Goal: Ask a question: Seek information or help from site administrators or community

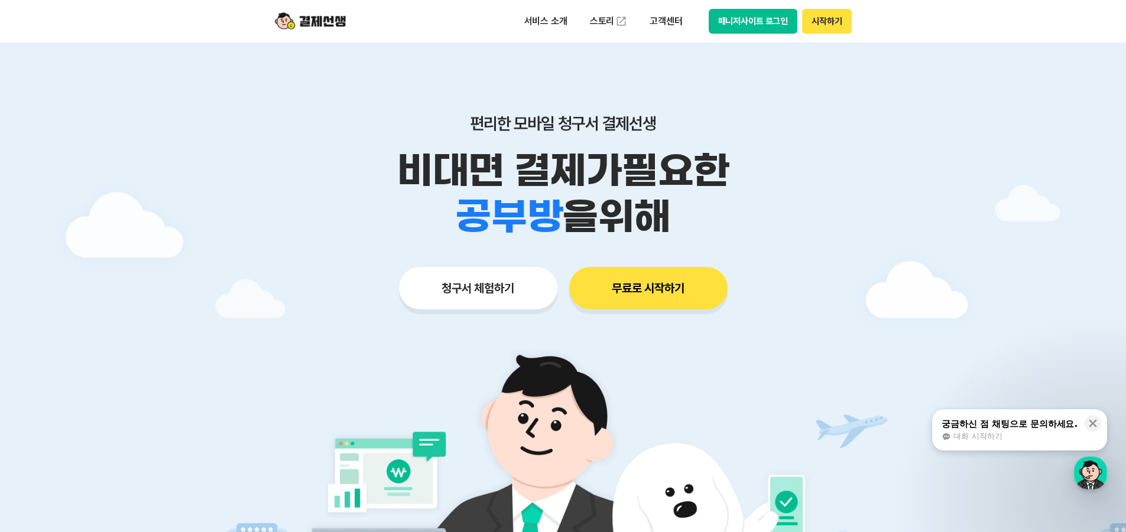
drag, startPoint x: 1064, startPoint y: 432, endPoint x: 131, endPoint y: 383, distance: 934.2
click at [1064, 432] on div "대화 시작하기" at bounding box center [1009, 436] width 136 height 11
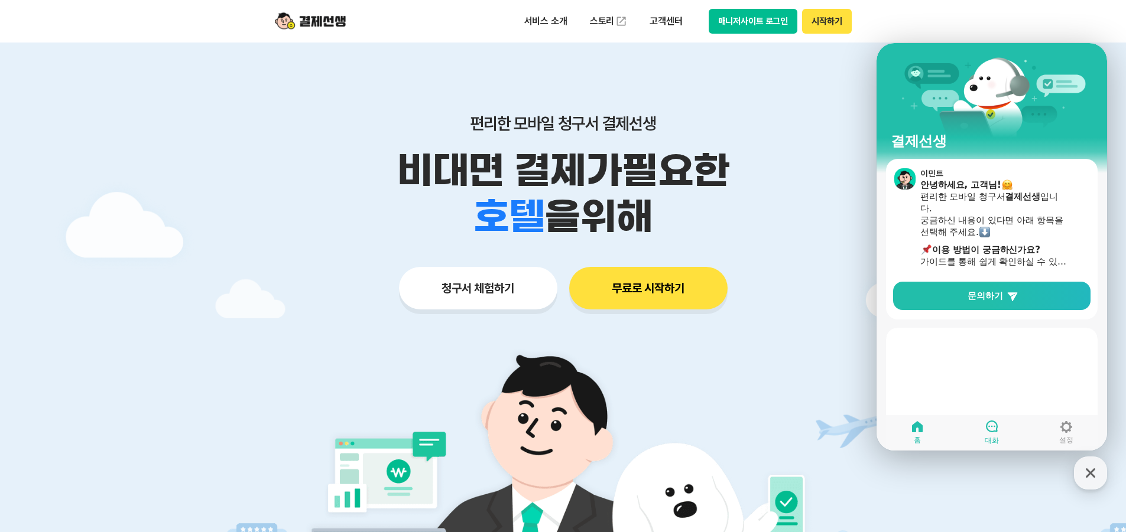
click at [999, 423] on link "대화" at bounding box center [991, 433] width 74 height 30
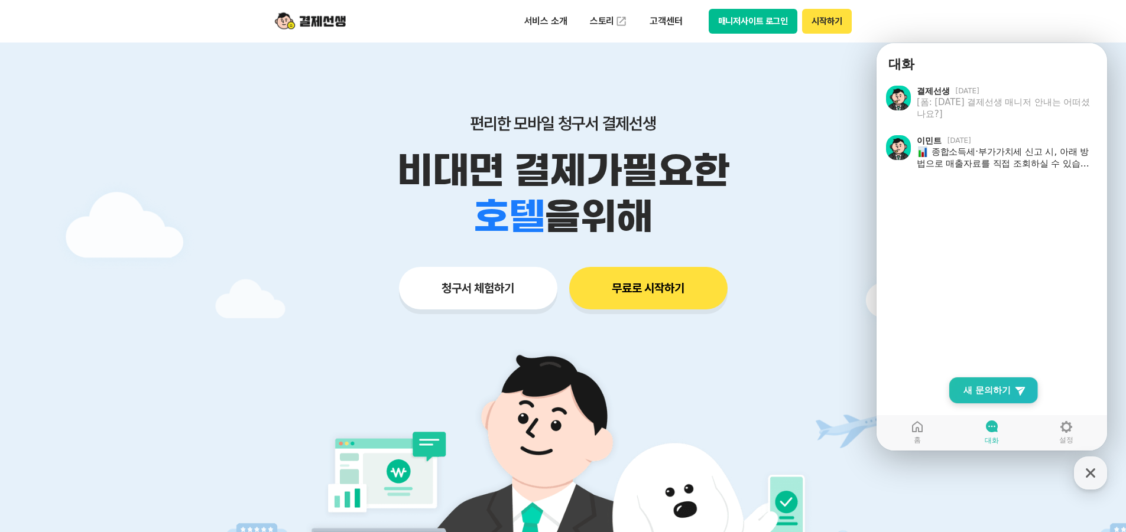
click at [978, 390] on span "새 문의하기" at bounding box center [986, 391] width 47 height 12
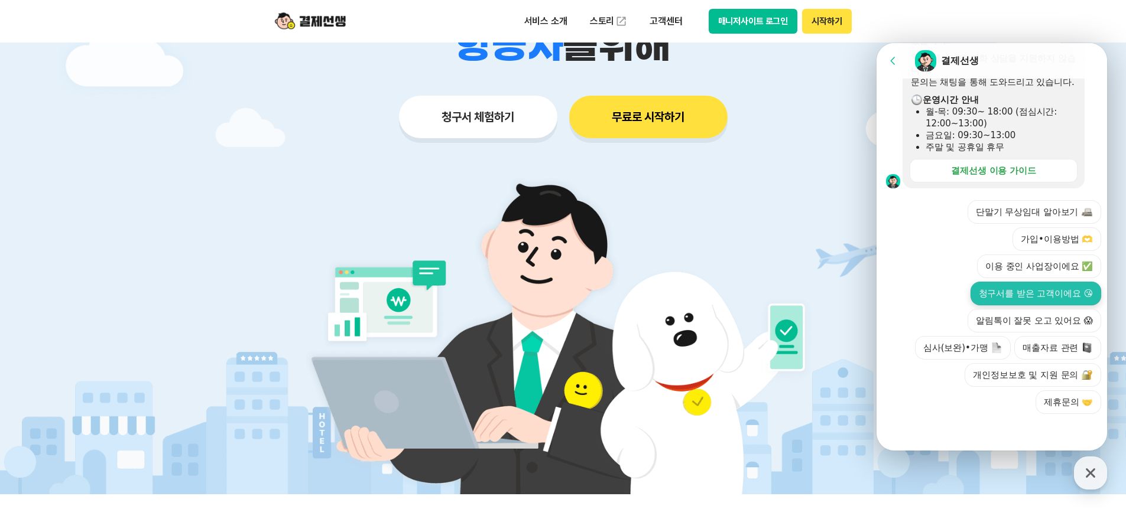
scroll to position [177, 0]
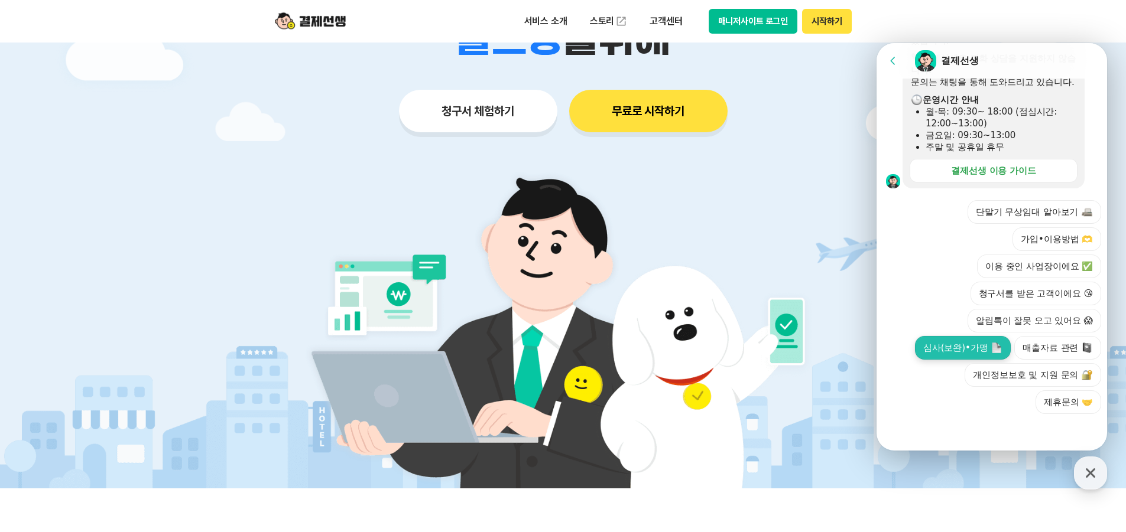
click at [966, 353] on button "심사(보완)•가맹" at bounding box center [963, 348] width 96 height 24
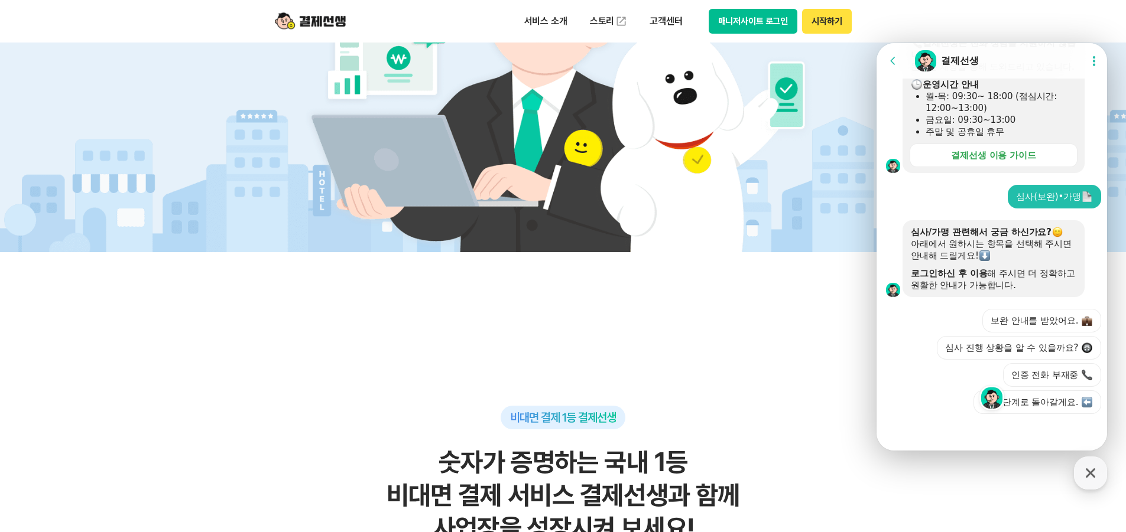
scroll to position [324, 0]
click at [1025, 375] on button "인증 전화 부재중" at bounding box center [1052, 375] width 98 height 24
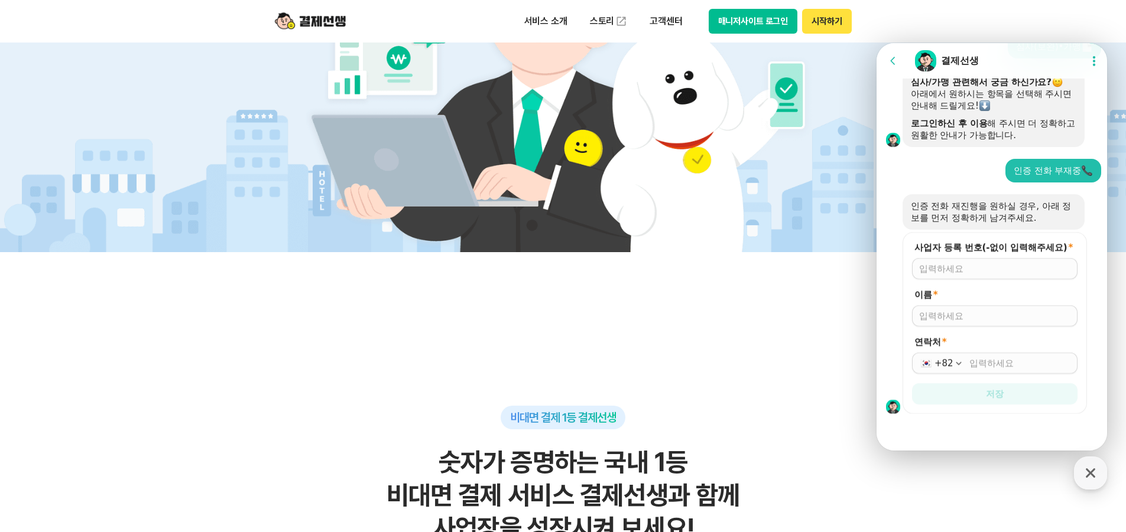
scroll to position [474, 0]
click at [959, 272] on input "사업자 등록 번호(-없이 입력해주세요) *" at bounding box center [994, 269] width 151 height 12
type input "8829800748"
type input "c"
type input "처"
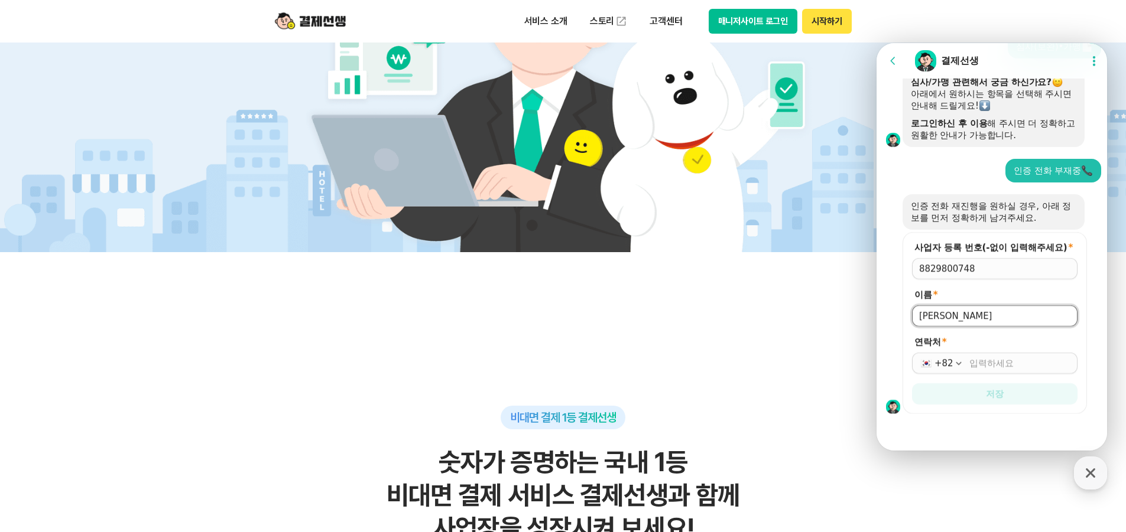
type input "[PERSON_NAME]"
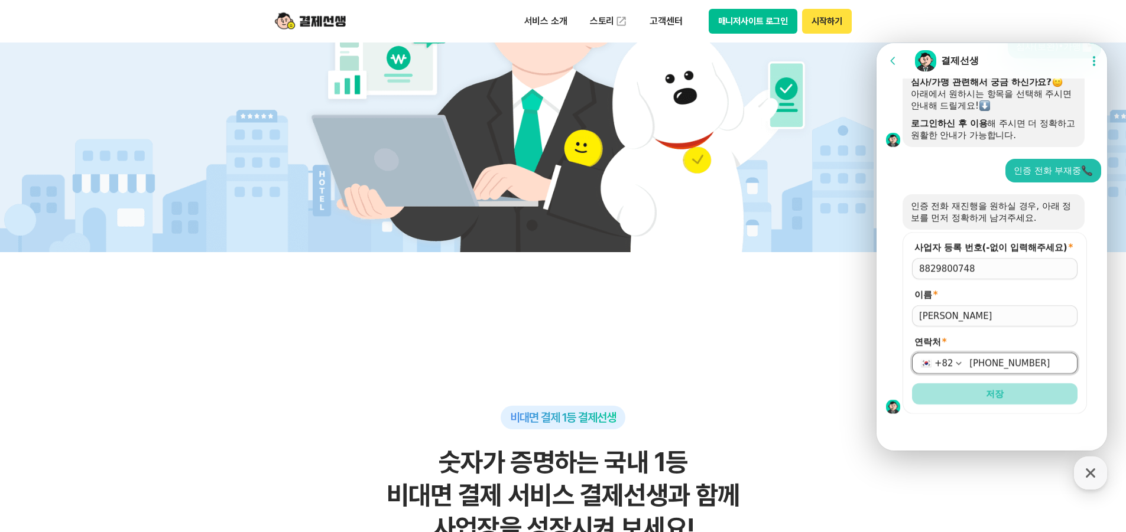
type input "[PHONE_NUMBER]"
click at [986, 399] on span "저장" at bounding box center [995, 394] width 18 height 12
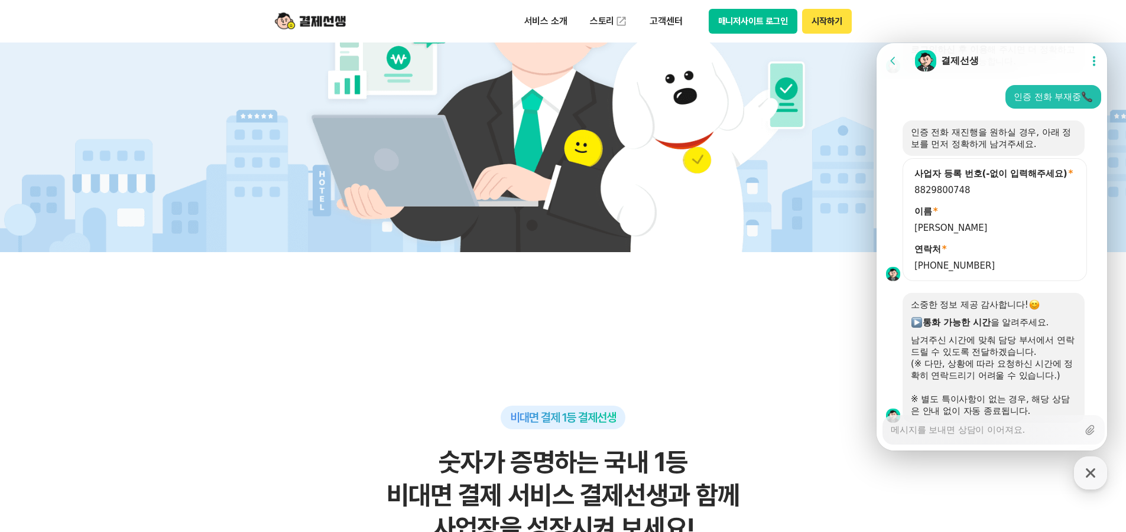
scroll to position [592, 0]
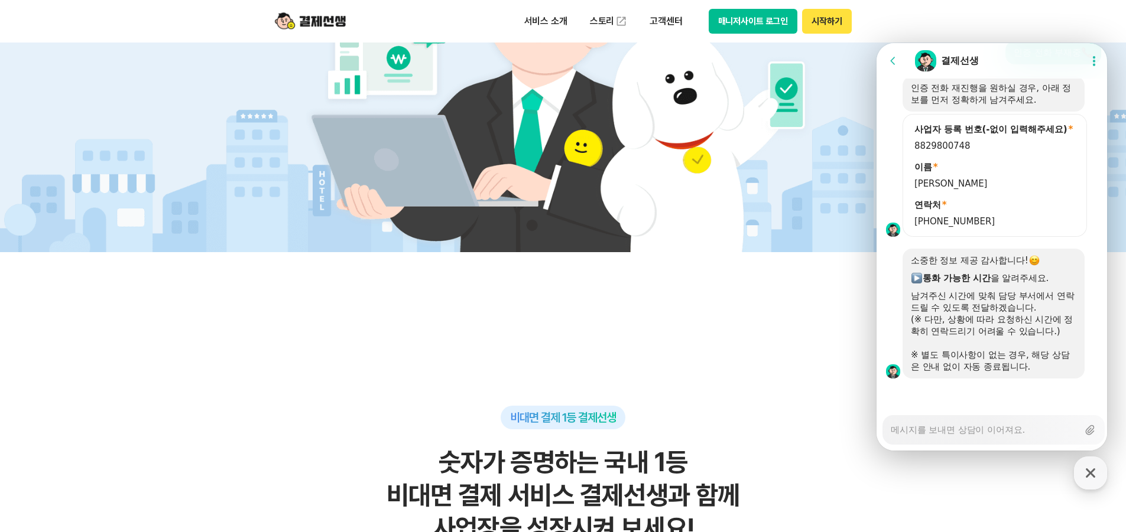
click at [990, 426] on textarea "Messenger Input Textarea" at bounding box center [983, 426] width 187 height 20
type textarea "x"
type textarea "ㅈ"
type textarea "x"
type textarea "지"
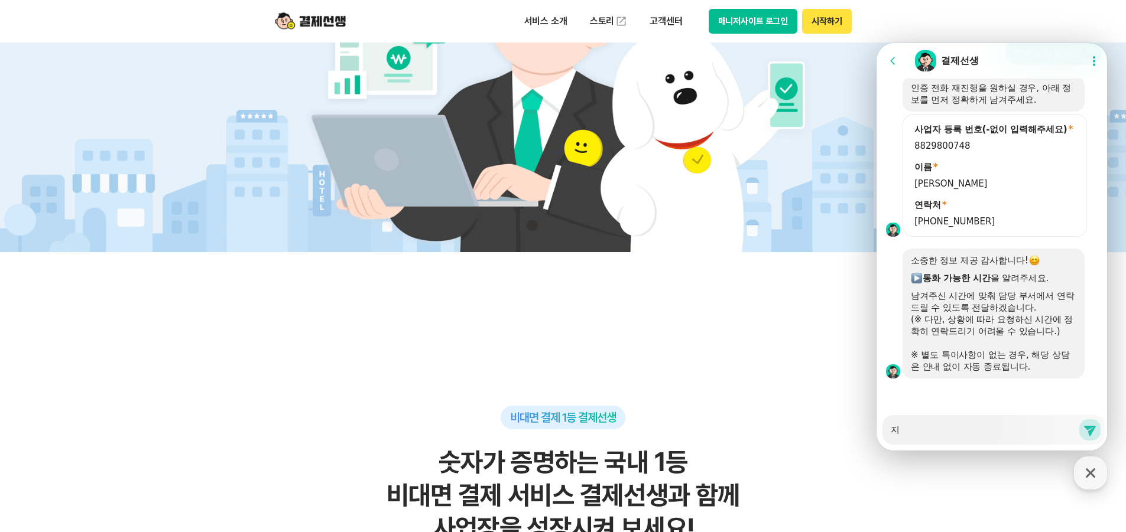
type textarea "x"
type textarea "직"
type textarea "x"
type textarea "지그"
type textarea "x"
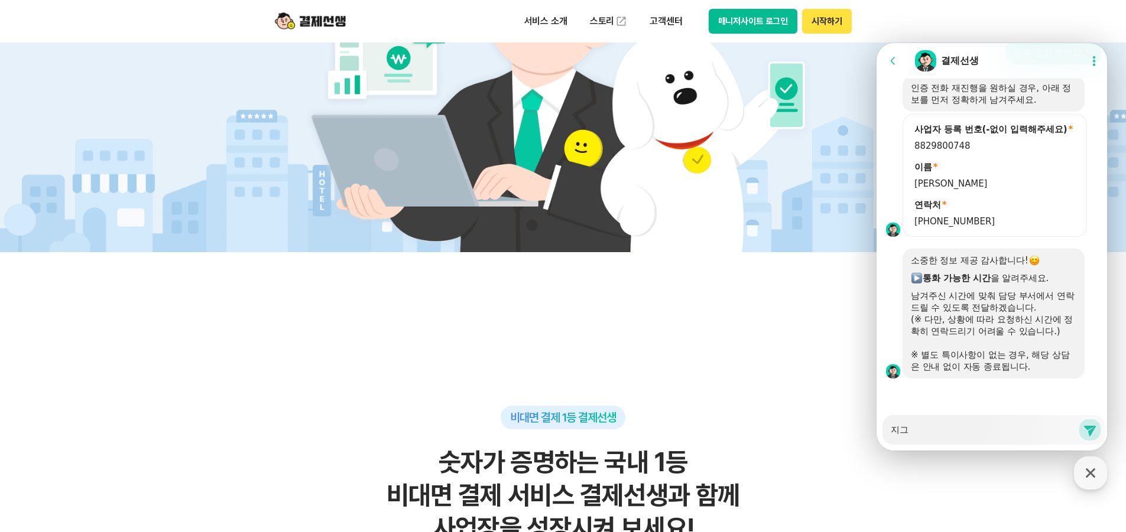
type textarea "지금"
type textarea "x"
type textarea "지금"
type textarea "x"
type textarea "지금 ㅌ"
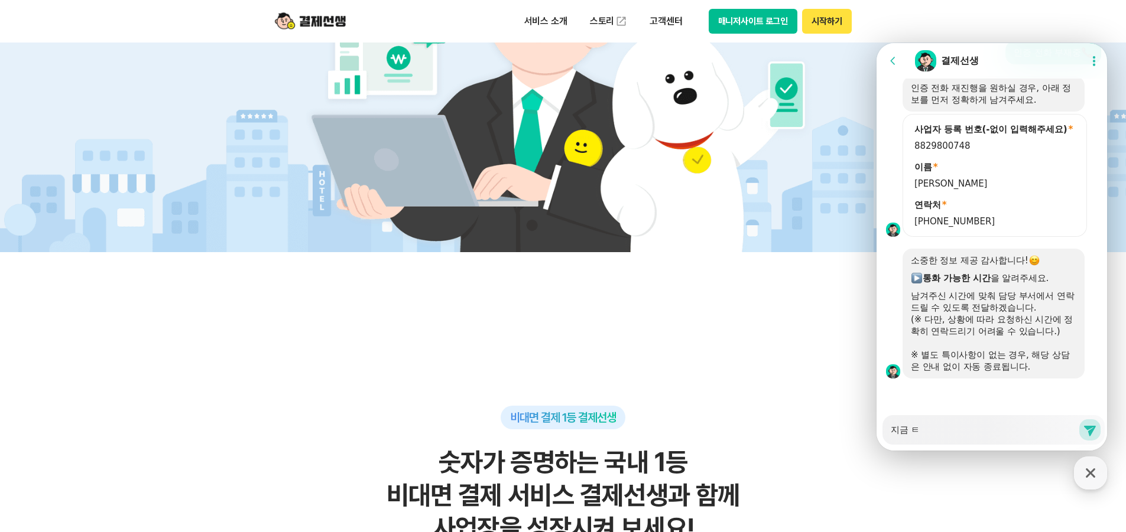
type textarea "x"
type textarea "지금 토"
type textarea "x"
type textarea "지금 통"
type textarea "x"
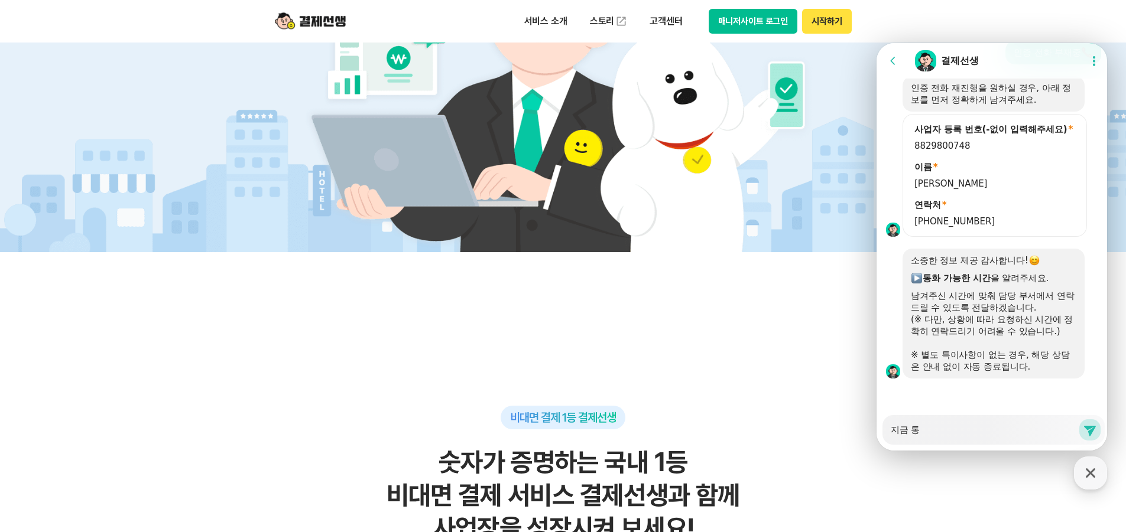
type textarea "지금 통ㅎ"
type textarea "x"
type textarea "지금 통호"
type textarea "x"
type textarea "지금 통화"
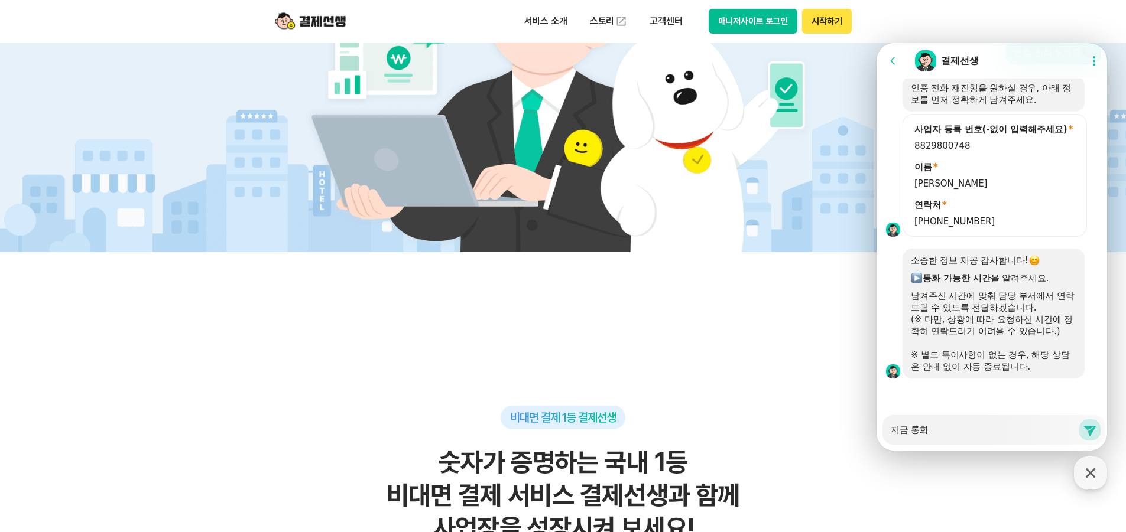
type textarea "x"
type textarea "지금 통화"
type textarea "x"
type textarea "지금 통화 ㄱ"
type textarea "x"
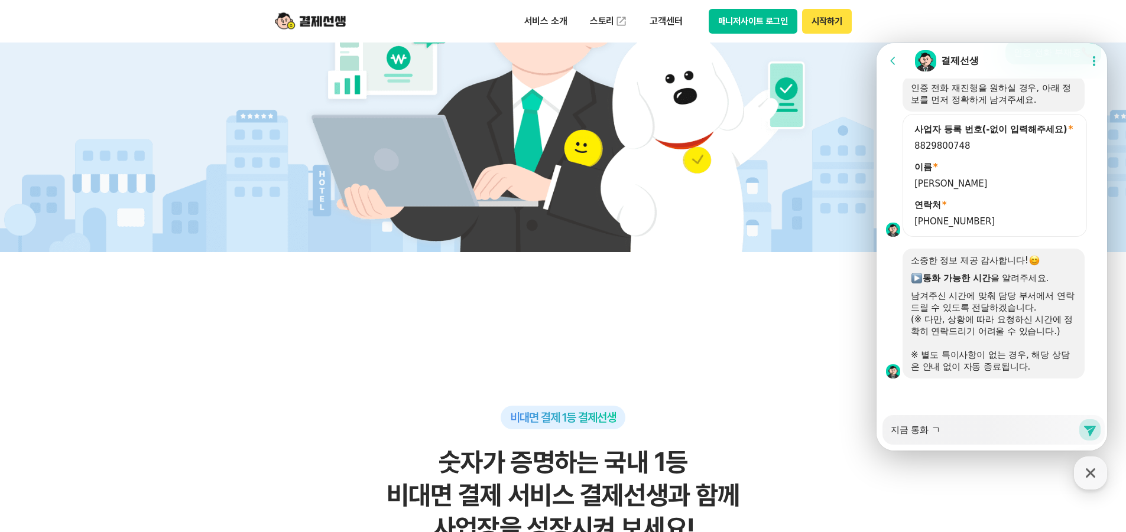
type textarea "지금 통화 가"
type textarea "x"
type textarea "지금 통화 간"
type textarea "x"
type textarea "지금 통화 가느"
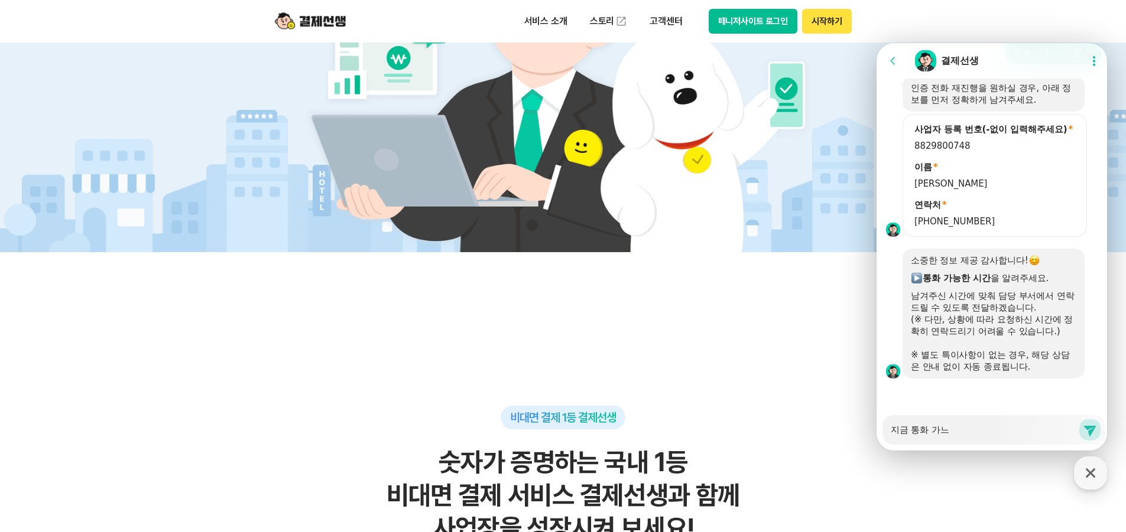
type textarea "x"
type textarea "지금 통화 가능"
type textarea "x"
type textarea "지금 통화 가능ㅎ"
type textarea "x"
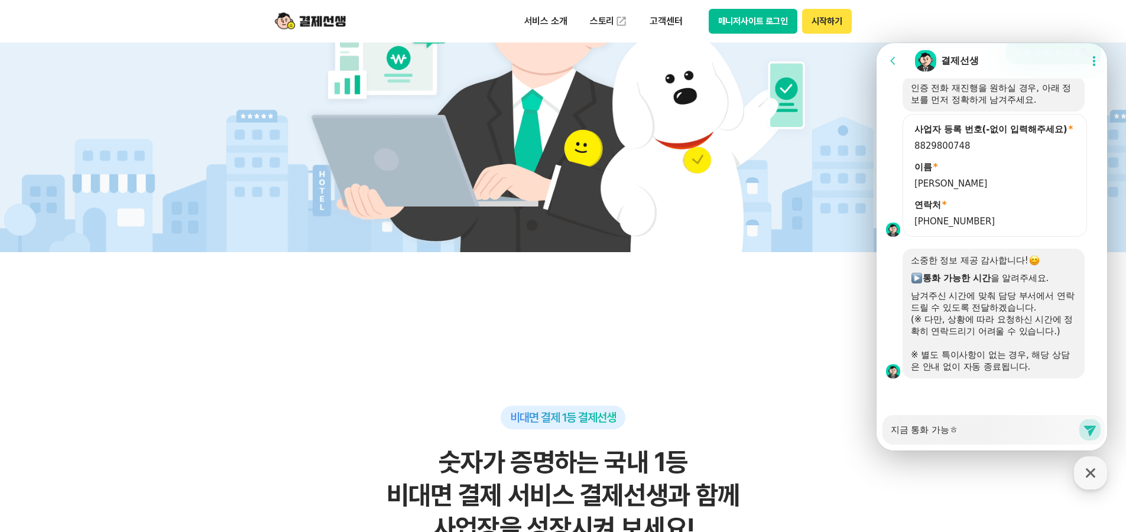
type textarea "지금 통화 가능하"
type textarea "x"
type textarea "지금 통화 가능합"
type textarea "x"
type textarea "지금 통화 가능합ㄴ"
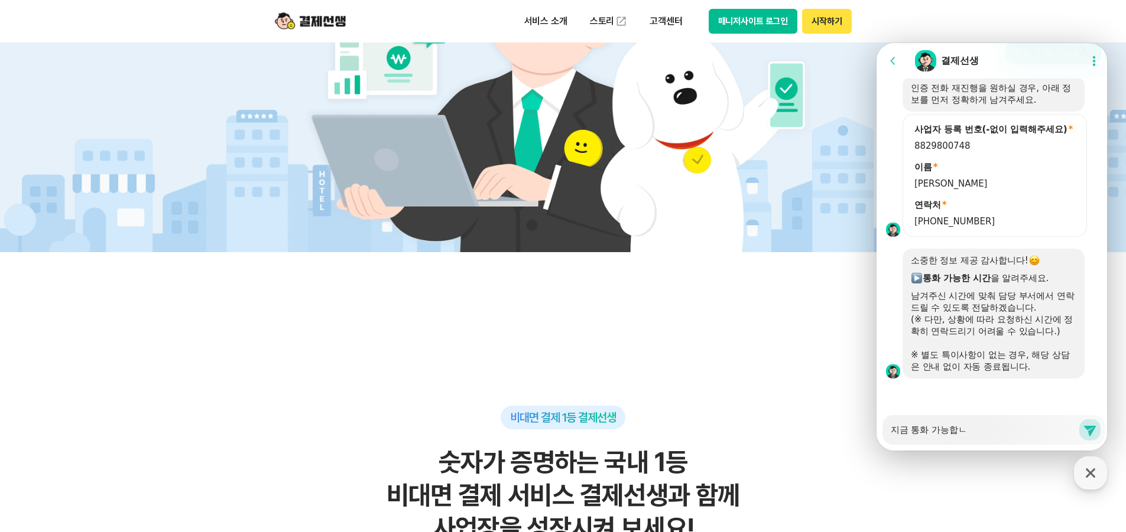
type textarea "x"
type textarea "지금 통화 가능합니"
type textarea "x"
type textarea "지금 통화 가능합닏"
type textarea "x"
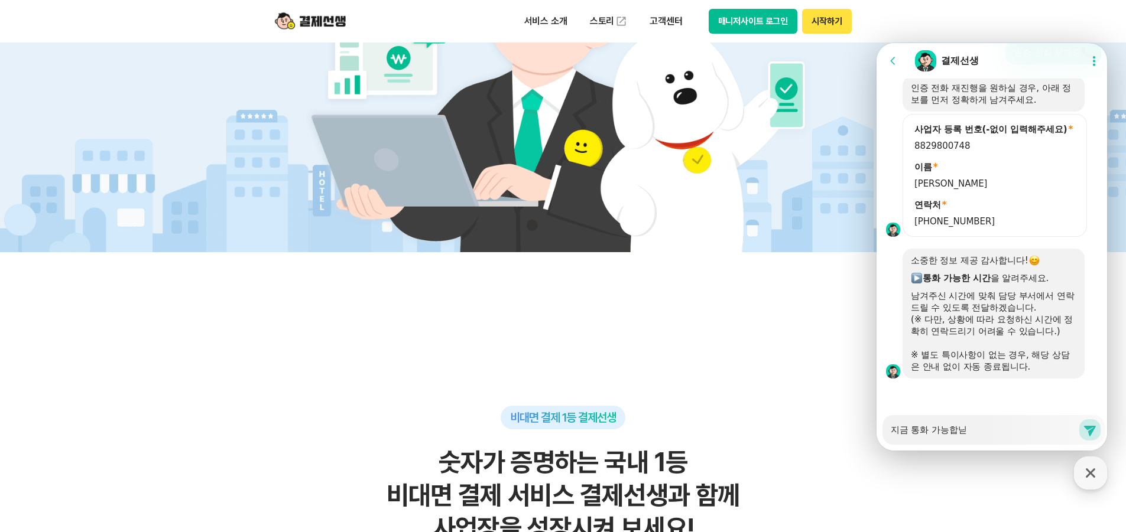
type textarea "지금 통화 가능합니다"
type textarea "x"
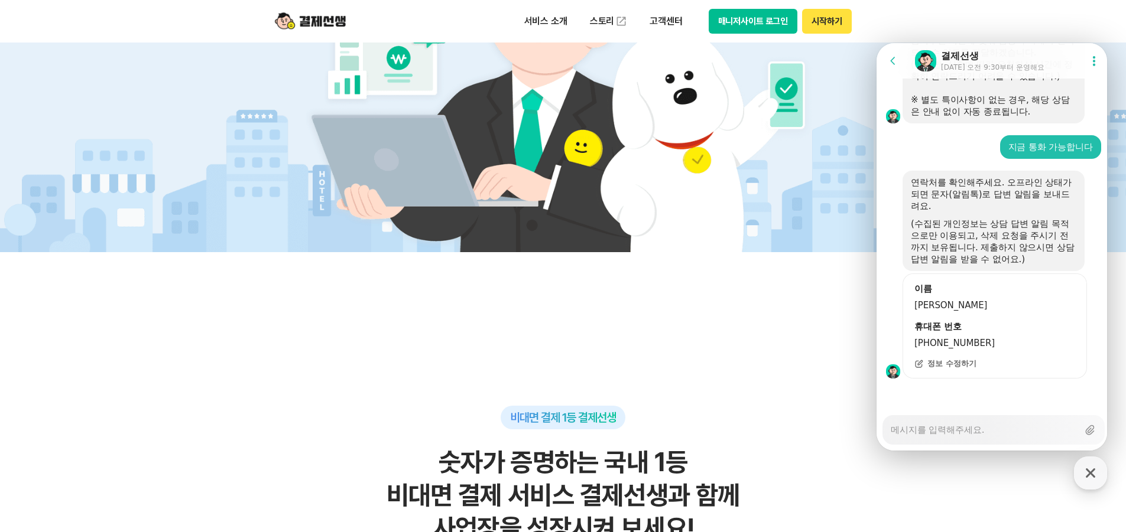
scroll to position [847, 0]
click at [996, 430] on textarea "Messenger Input Textarea" at bounding box center [983, 426] width 187 height 20
type textarea "x"
